Goal: Information Seeking & Learning: Check status

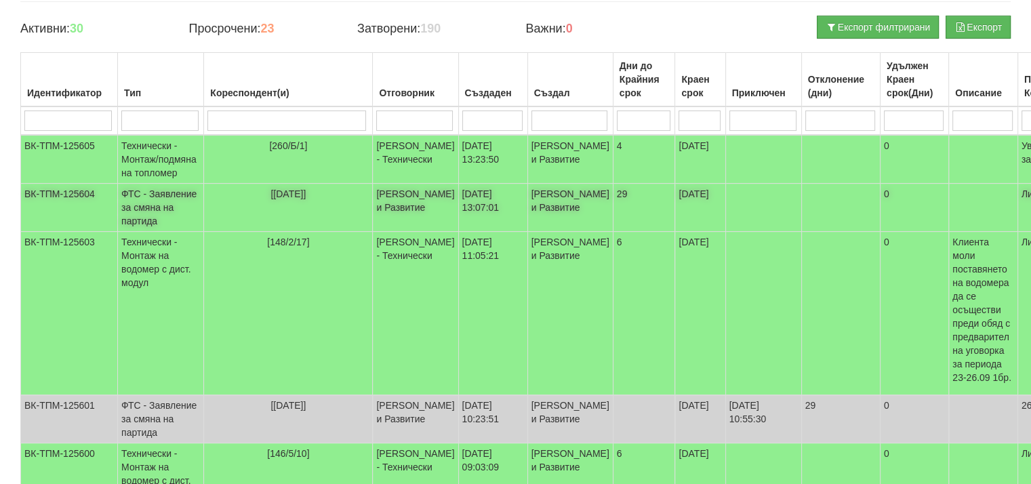
scroll to position [136, 0]
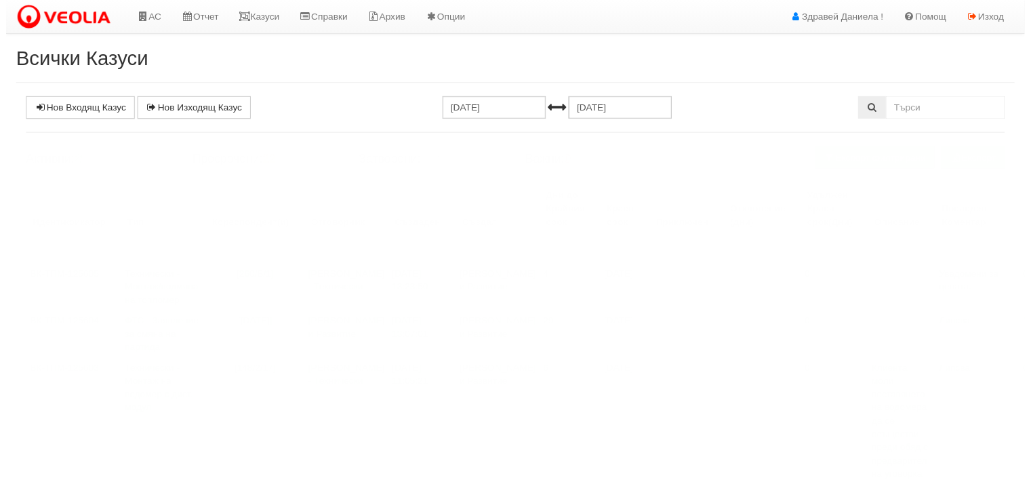
scroll to position [136, 0]
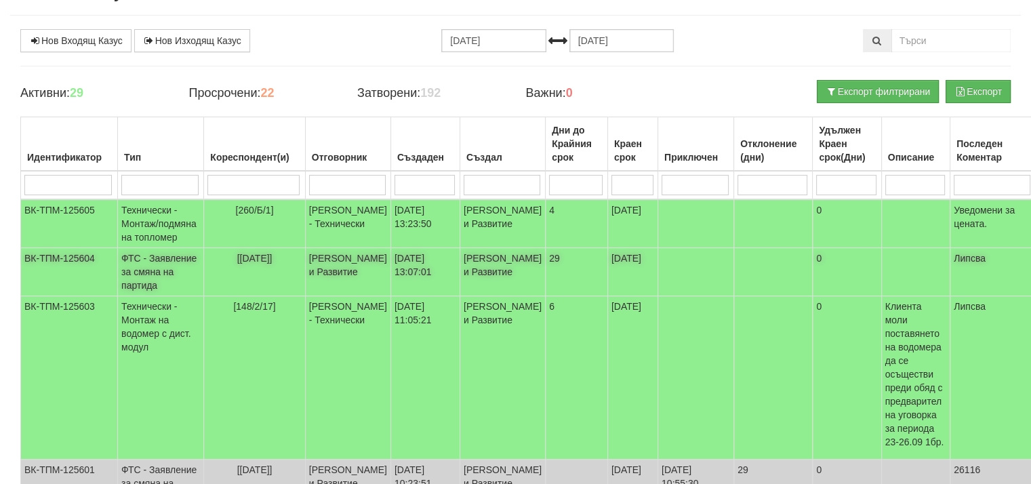
scroll to position [68, 0]
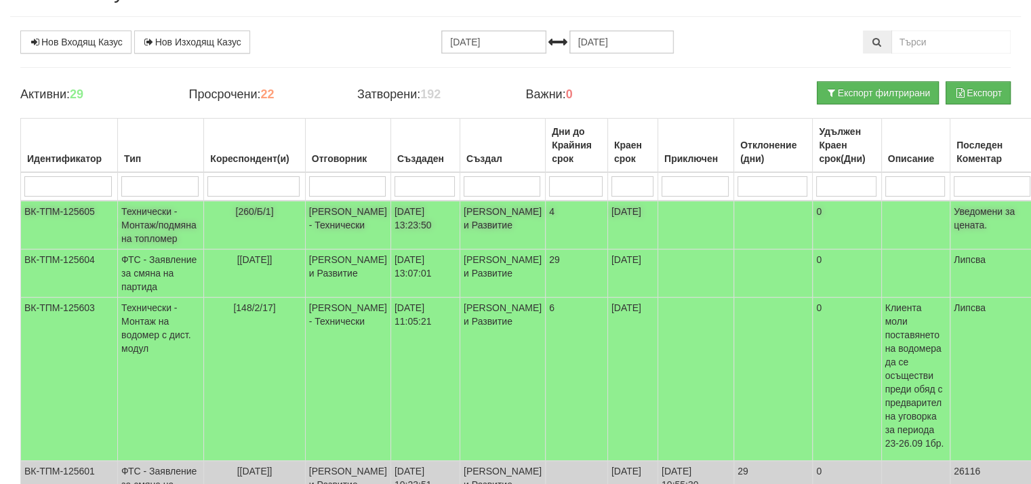
drag, startPoint x: 698, startPoint y: 240, endPoint x: 666, endPoint y: 245, distance: 32.2
click at [666, 245] on td at bounding box center [696, 225] width 76 height 49
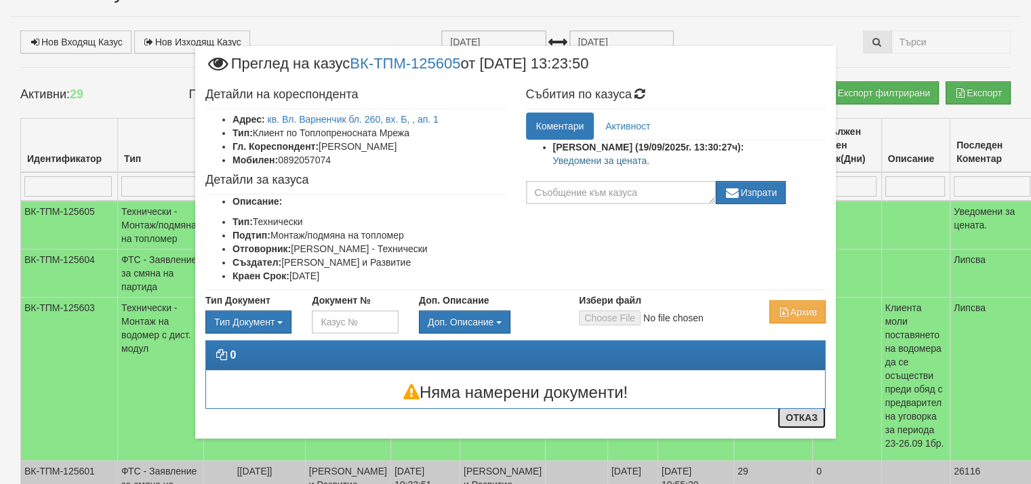
click at [803, 420] on button "Отказ" at bounding box center [802, 418] width 48 height 22
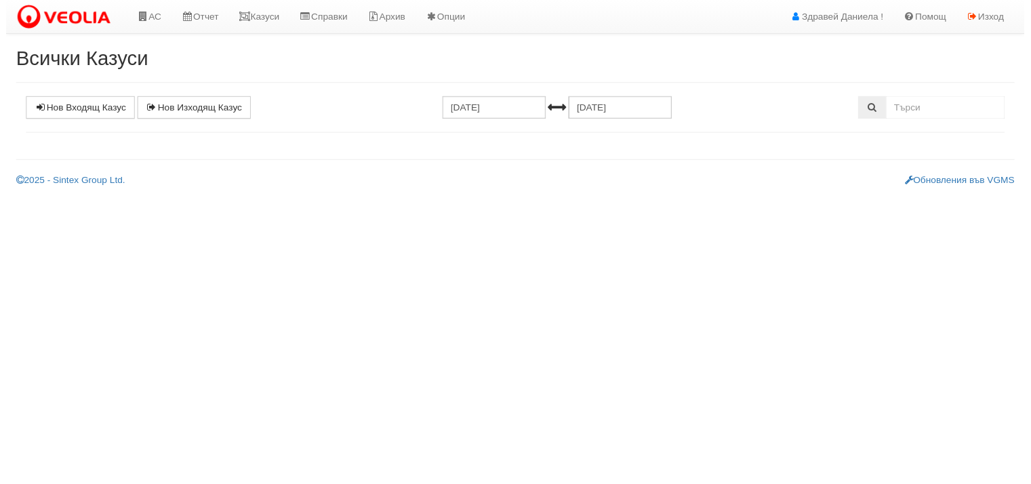
scroll to position [68, 0]
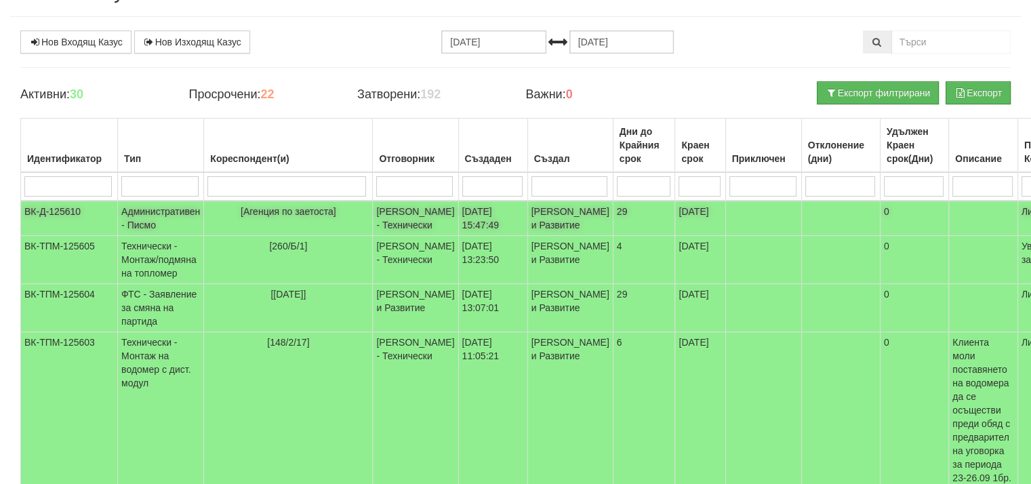
click at [155, 209] on td "Административен - Писмо" at bounding box center [161, 218] width 86 height 35
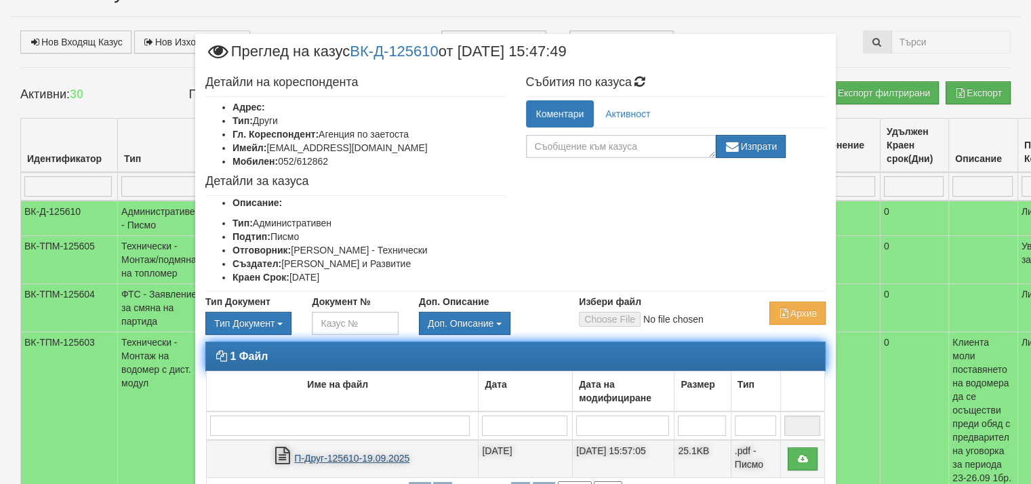
click at [388, 458] on link "П-Друг-125610-19.09.2025" at bounding box center [351, 458] width 115 height 11
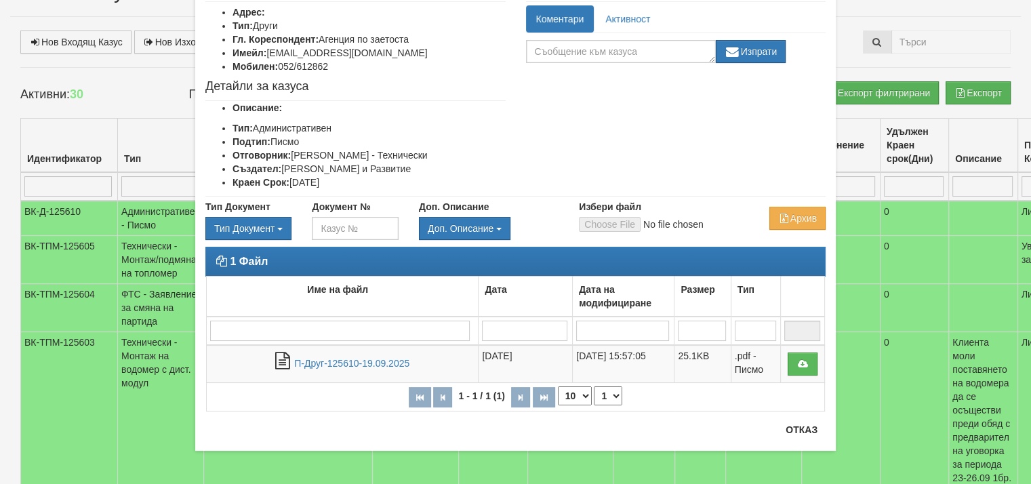
scroll to position [96, 0]
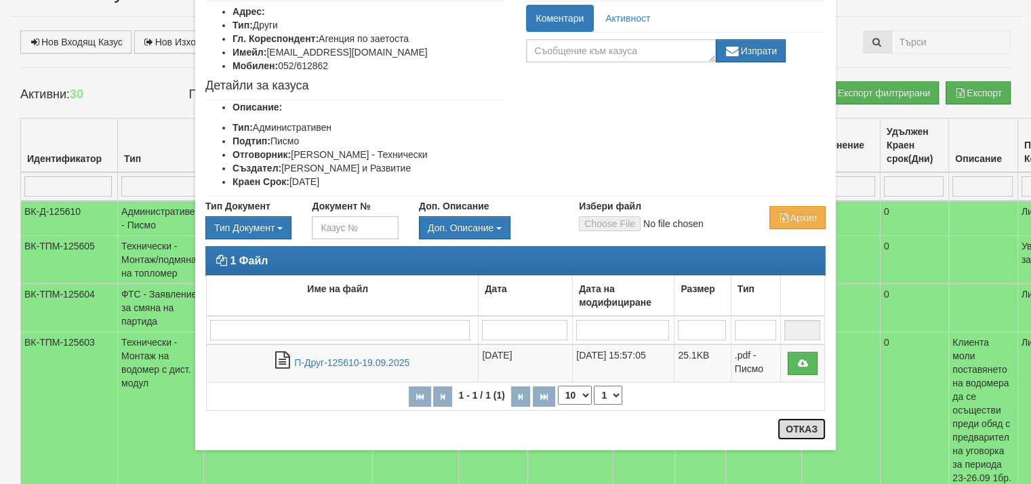
click at [797, 433] on button "Отказ" at bounding box center [802, 429] width 48 height 22
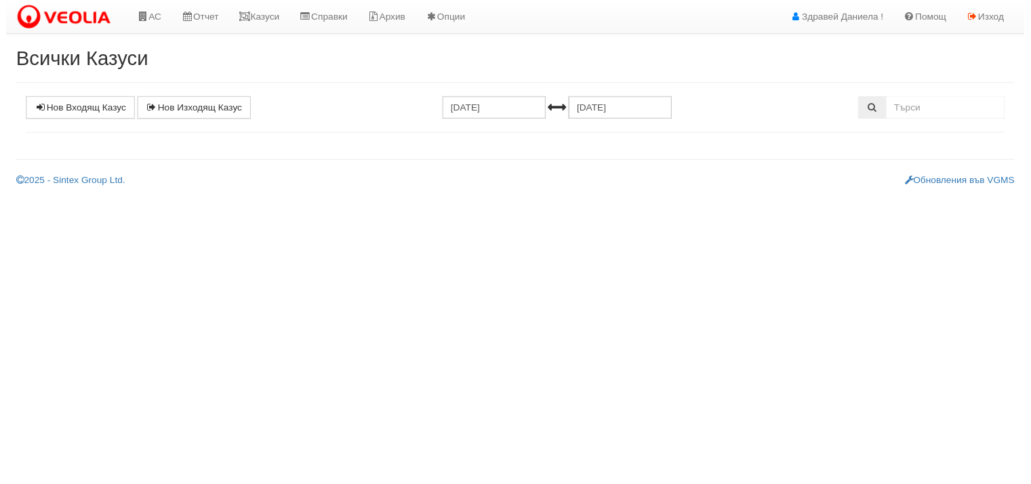
scroll to position [68, 0]
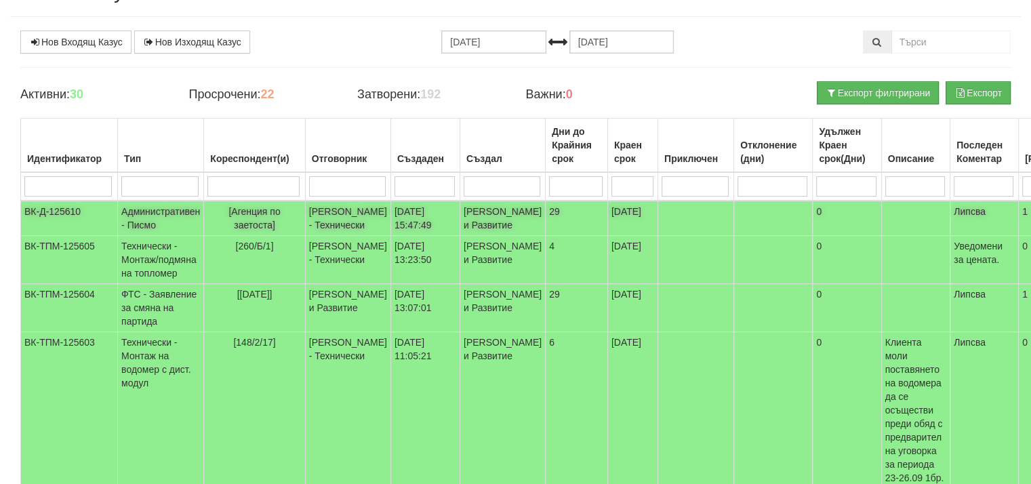
click at [158, 212] on td "Административен - Писмо" at bounding box center [161, 218] width 86 height 35
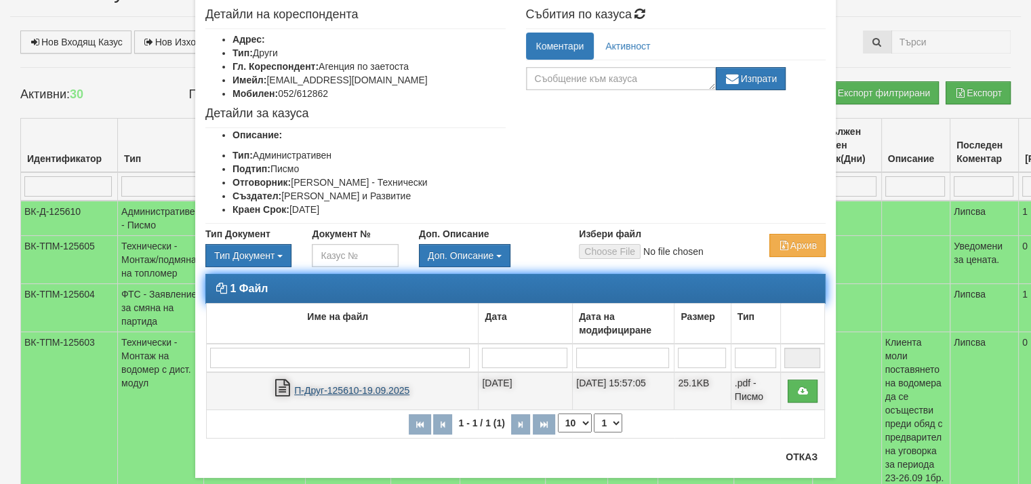
click at [390, 389] on link "П-Друг-125610-19.09.2025" at bounding box center [351, 390] width 115 height 11
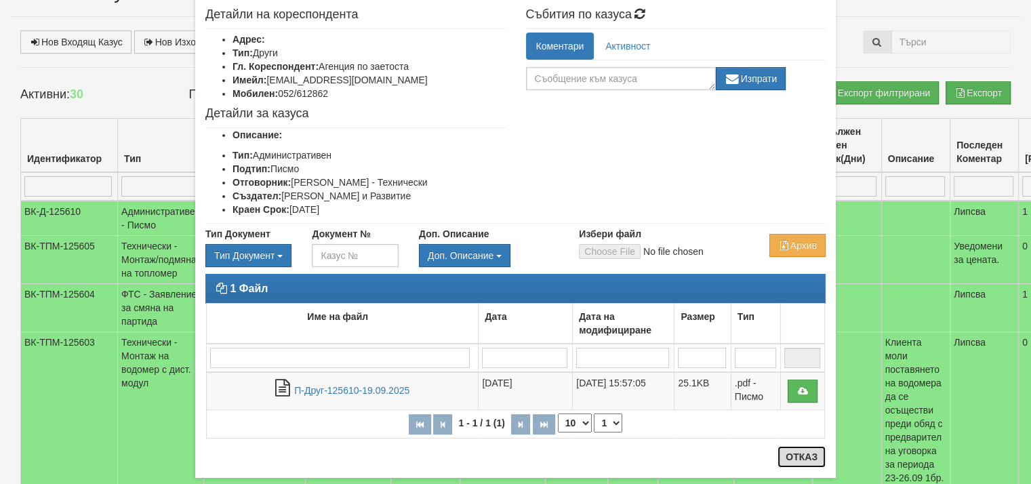
click at [794, 456] on button "Отказ" at bounding box center [802, 457] width 48 height 22
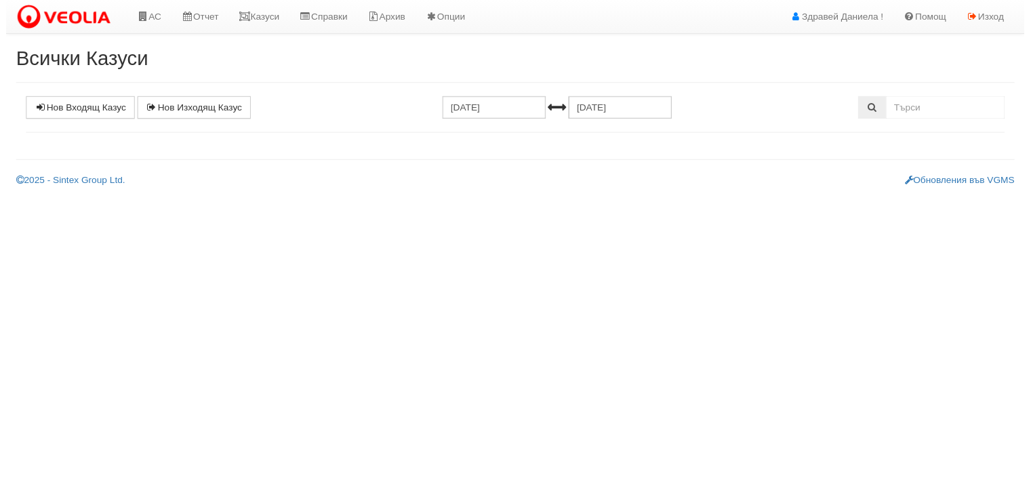
scroll to position [68, 0]
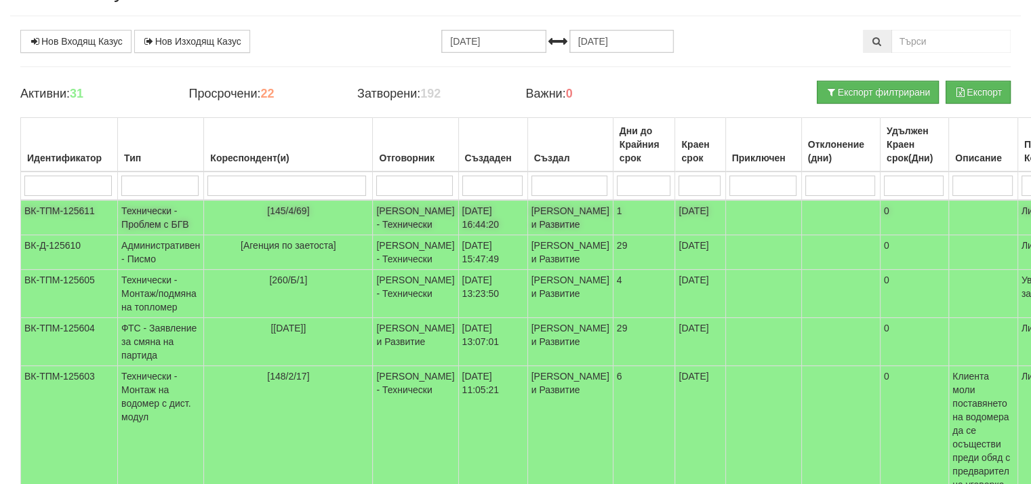
click at [373, 212] on td "[PERSON_NAME] - Технически" at bounding box center [415, 217] width 85 height 35
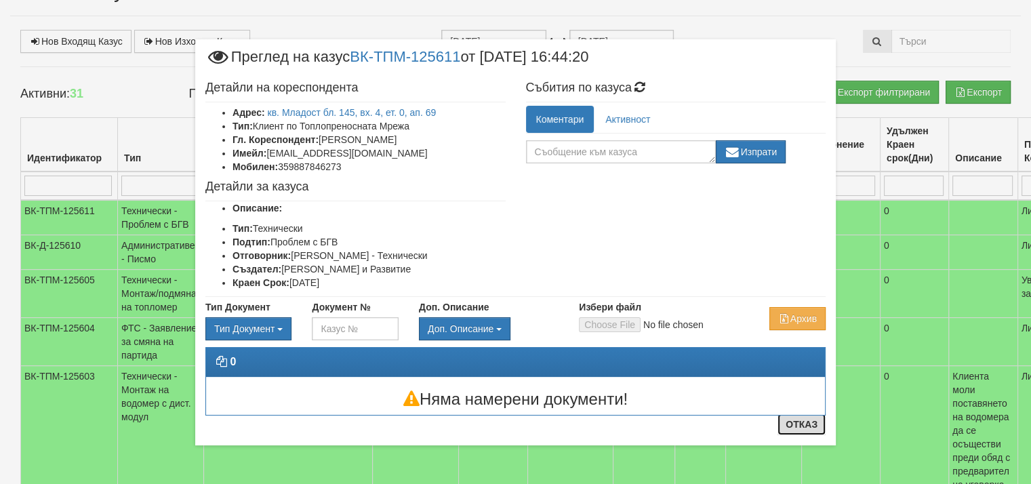
click at [803, 424] on button "Отказ" at bounding box center [802, 425] width 48 height 22
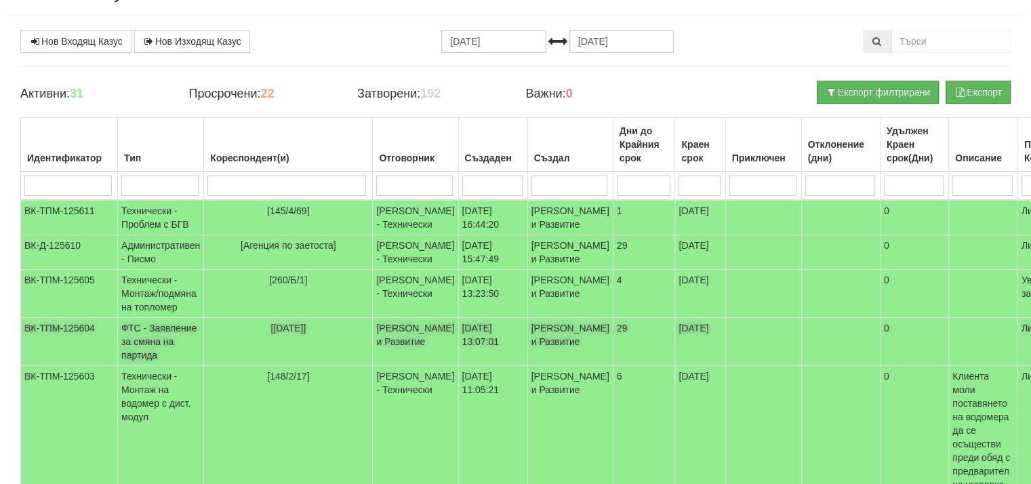
scroll to position [68, 0]
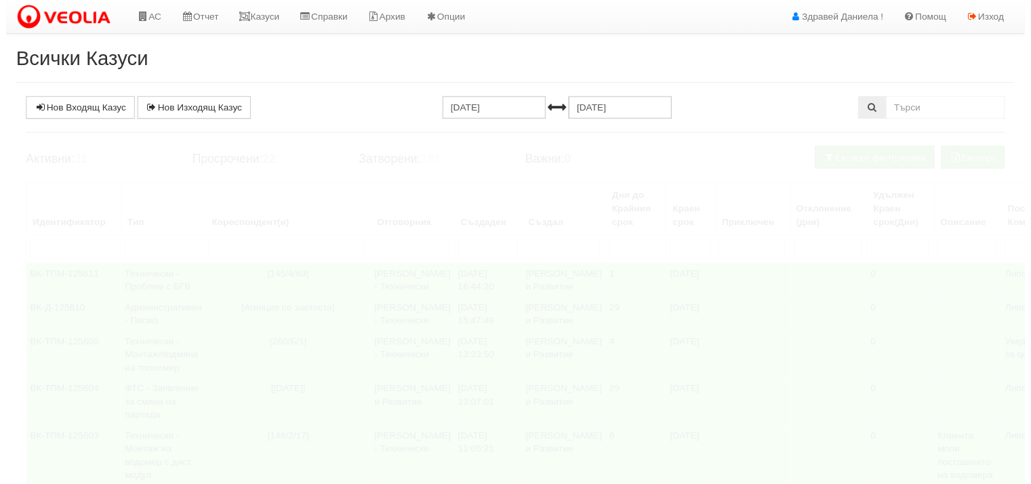
scroll to position [68, 0]
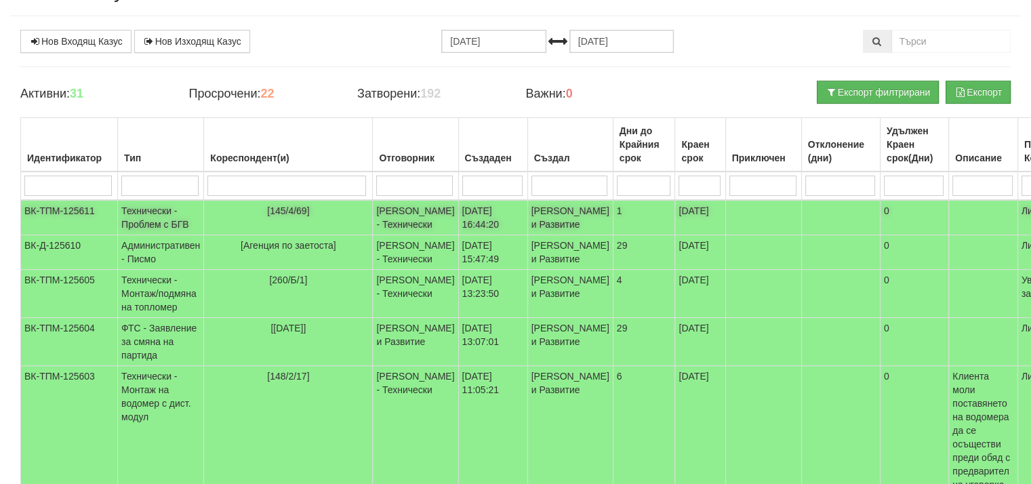
click at [155, 223] on td "Технически - Проблем с БГВ" at bounding box center [161, 217] width 86 height 35
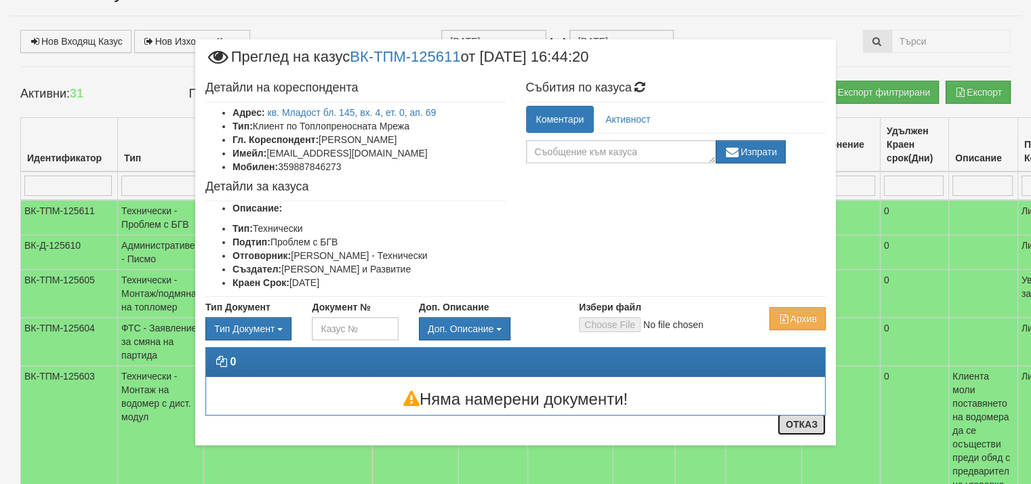
click at [811, 424] on button "Отказ" at bounding box center [802, 425] width 48 height 22
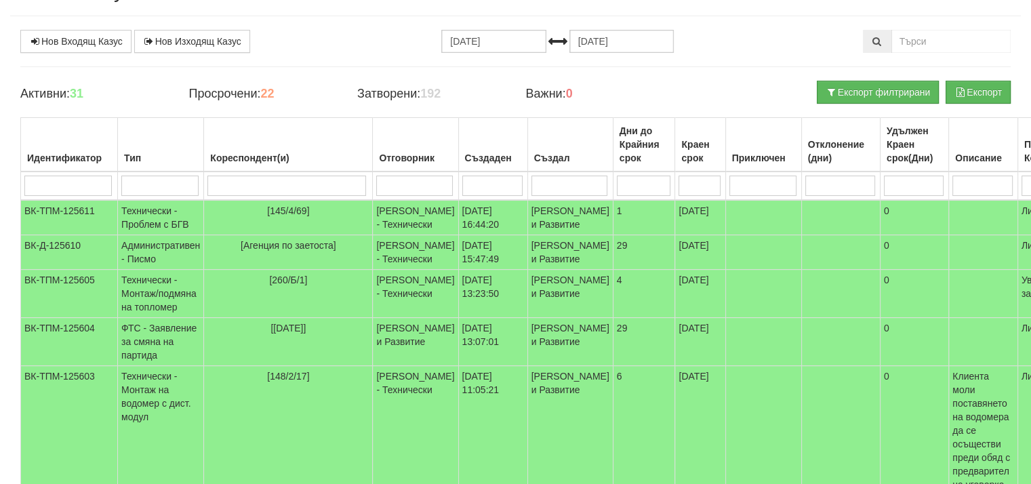
scroll to position [68, 0]
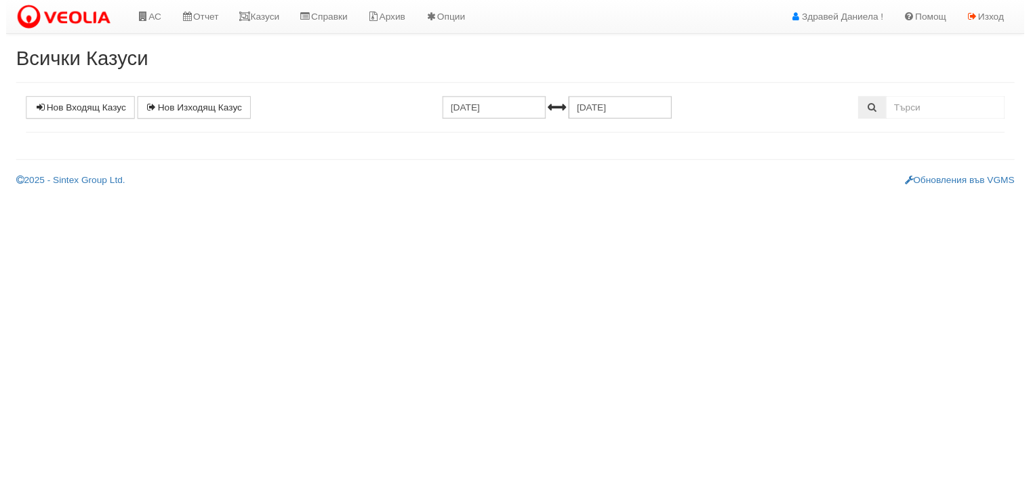
scroll to position [68, 0]
